Goal: Download file/media

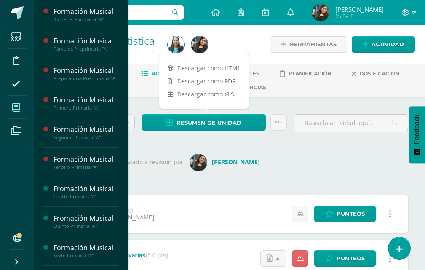
click at [14, 109] on icon at bounding box center [16, 107] width 8 height 8
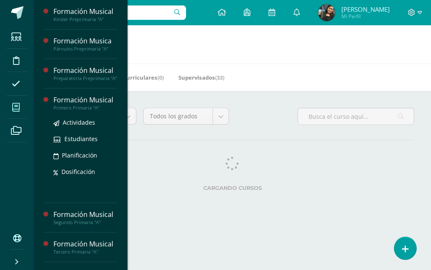
click at [74, 117] on div "Actividades Estudiantes Planificación Dosificación" at bounding box center [85, 153] width 64 height 85
click at [74, 126] on span "Actividades" at bounding box center [79, 122] width 32 height 8
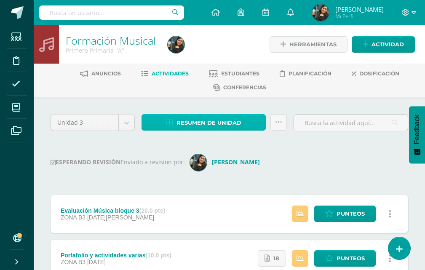
click at [222, 124] on span "Resumen de unidad" at bounding box center [208, 123] width 65 height 16
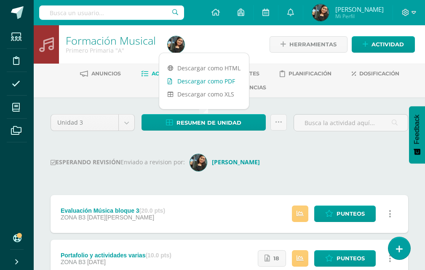
click at [217, 80] on link "Descargar como PDF" at bounding box center [204, 80] width 90 height 13
click at [412, 12] on icon at bounding box center [413, 12] width 5 height 3
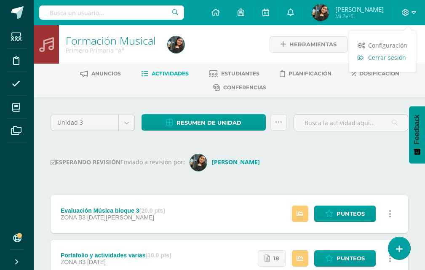
click at [392, 56] on span "Cerrar sesión" at bounding box center [387, 57] width 38 height 8
